Goal: Task Accomplishment & Management: Schedule Service

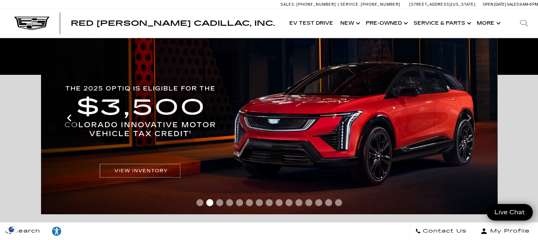
click at [69, 118] on icon "Previous" at bounding box center [69, 118] width 14 height 14
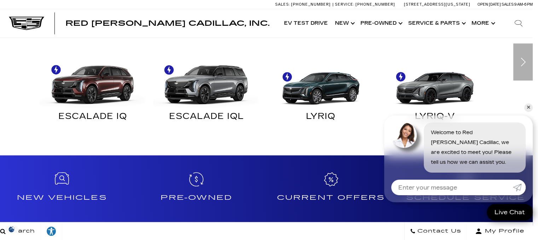
scroll to position [473, 5]
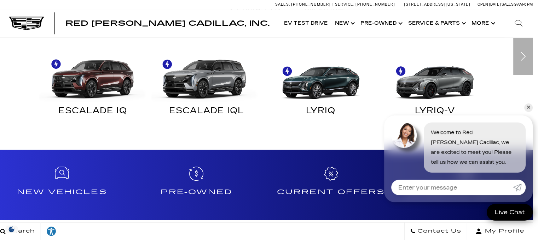
click at [187, 72] on img "Electric" at bounding box center [204, 75] width 107 height 53
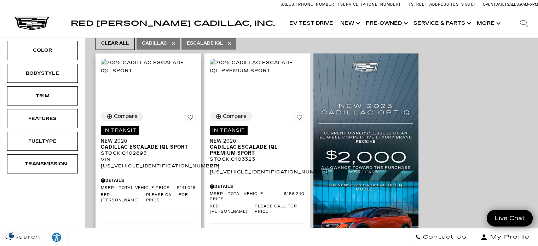
scroll to position [140, 0]
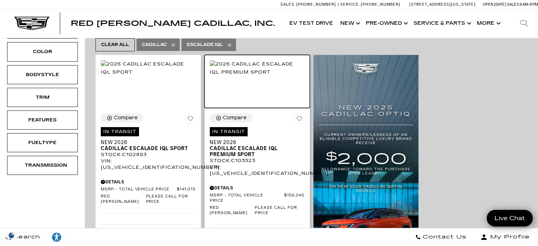
click at [246, 61] on img at bounding box center [257, 68] width 95 height 16
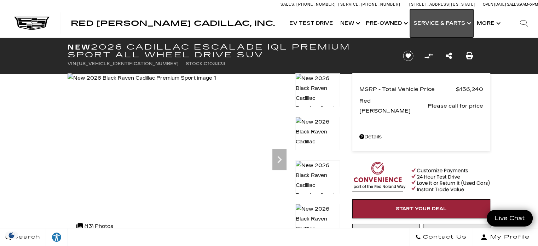
click at [426, 17] on link "Show Service & Parts" at bounding box center [441, 23] width 63 height 28
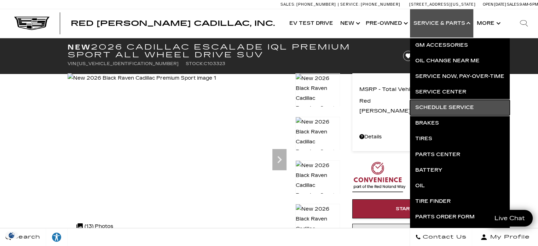
click at [437, 106] on link "Schedule Service" at bounding box center [460, 108] width 100 height 16
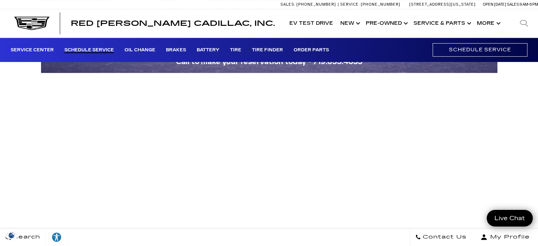
scroll to position [124, 0]
